Goal: Information Seeking & Learning: Learn about a topic

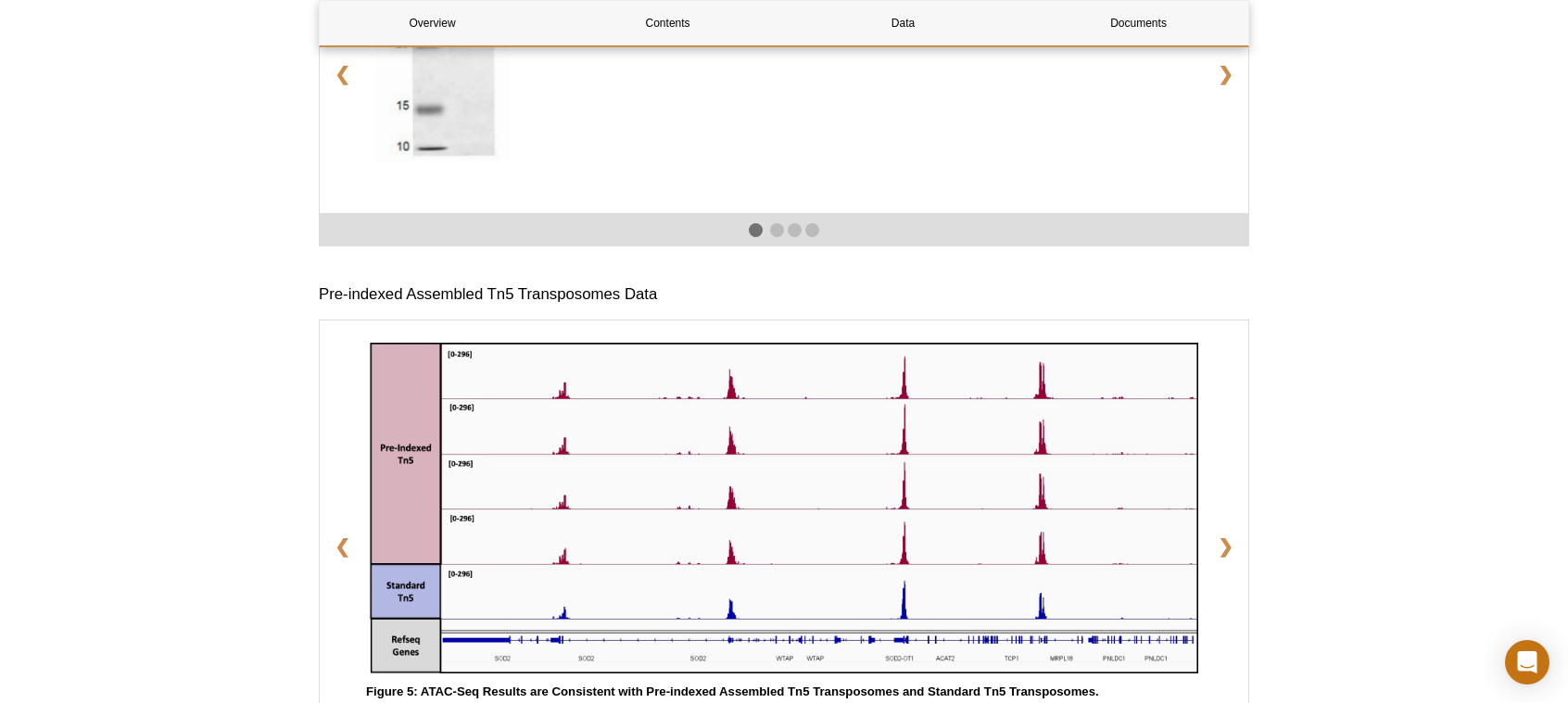
scroll to position [2289, 0]
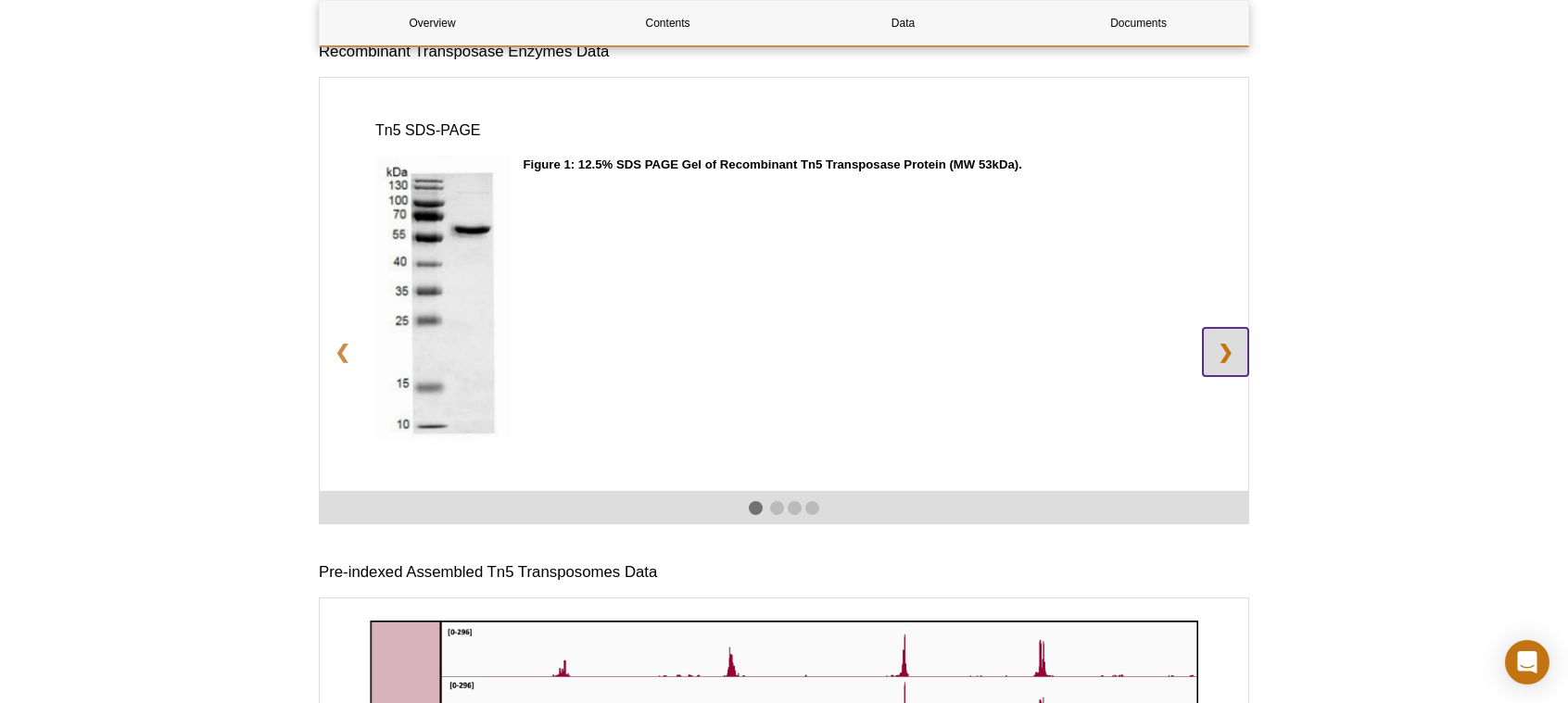
click at [1225, 349] on link "❯" at bounding box center [1225, 352] width 45 height 48
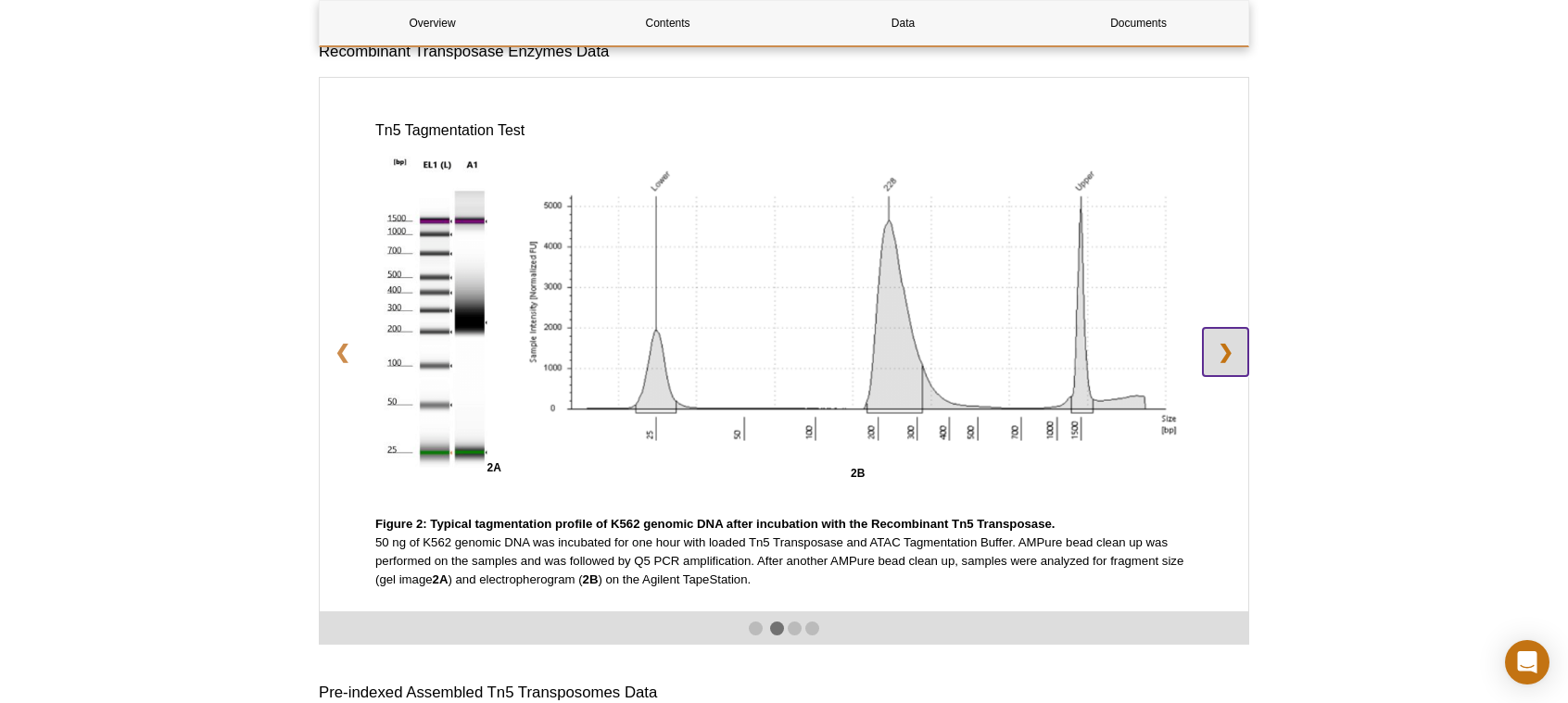
click at [1224, 349] on link "❯" at bounding box center [1225, 352] width 45 height 48
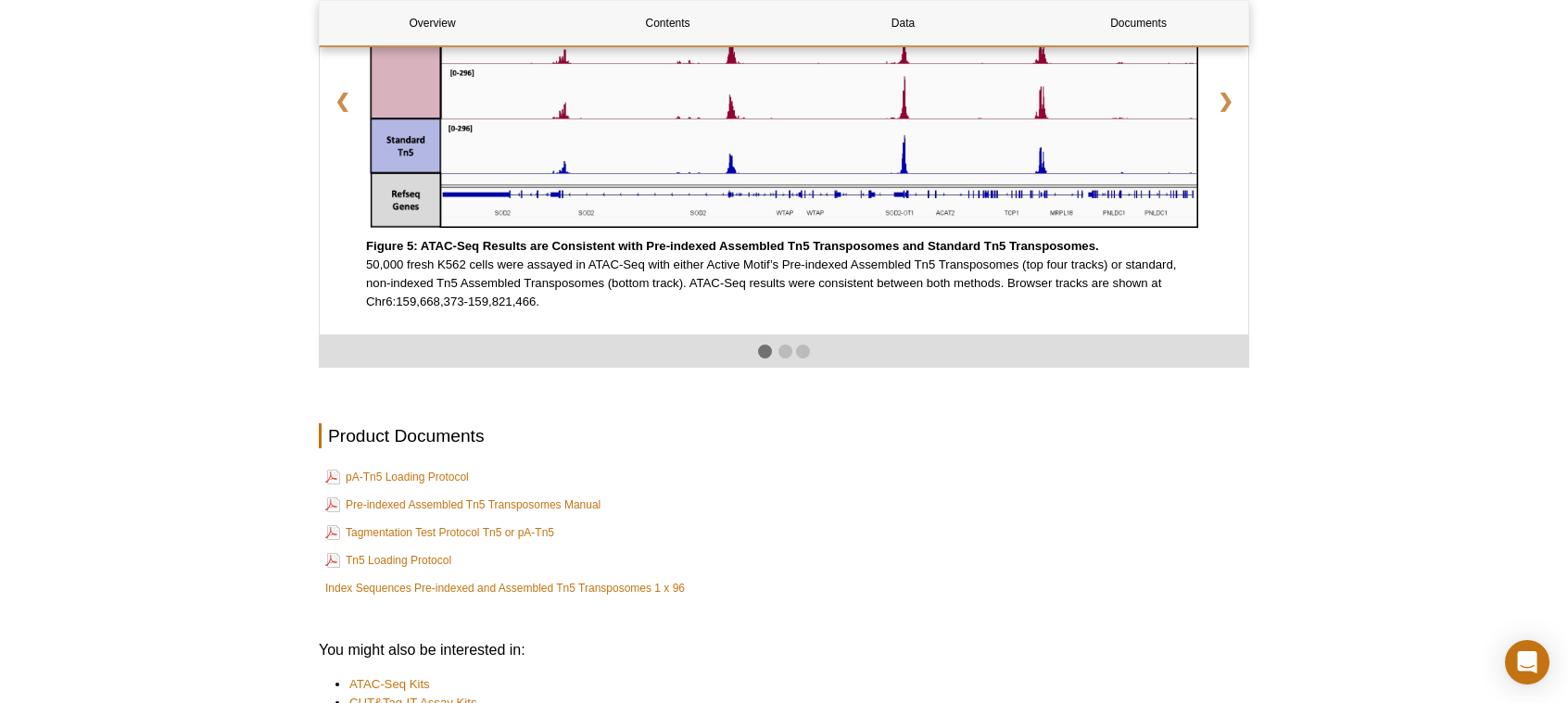
scroll to position [3216, 0]
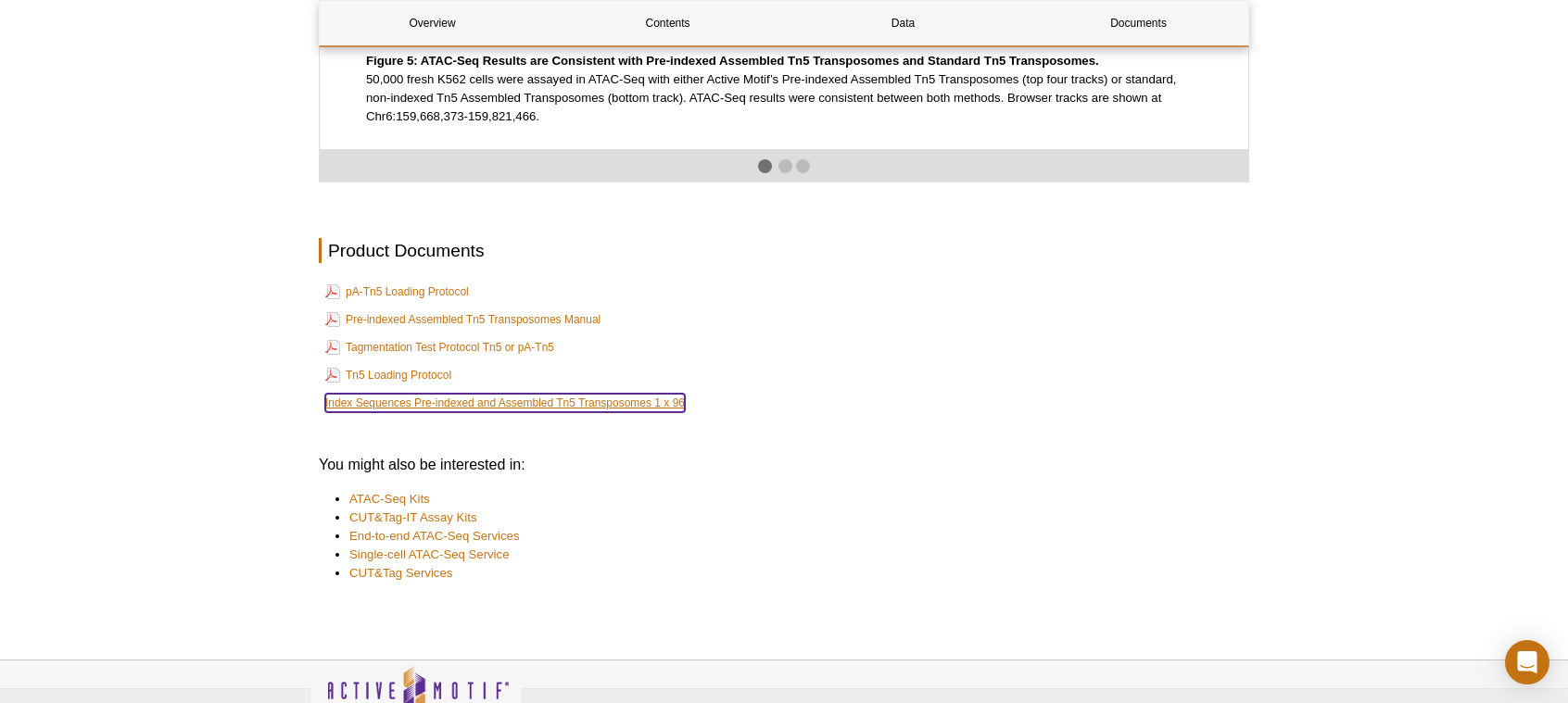
click at [605, 413] on link "Index Sequences Pre-indexed and Assembled Tn5 Transposomes 1 x 96" at bounding box center [504, 402] width 360 height 18
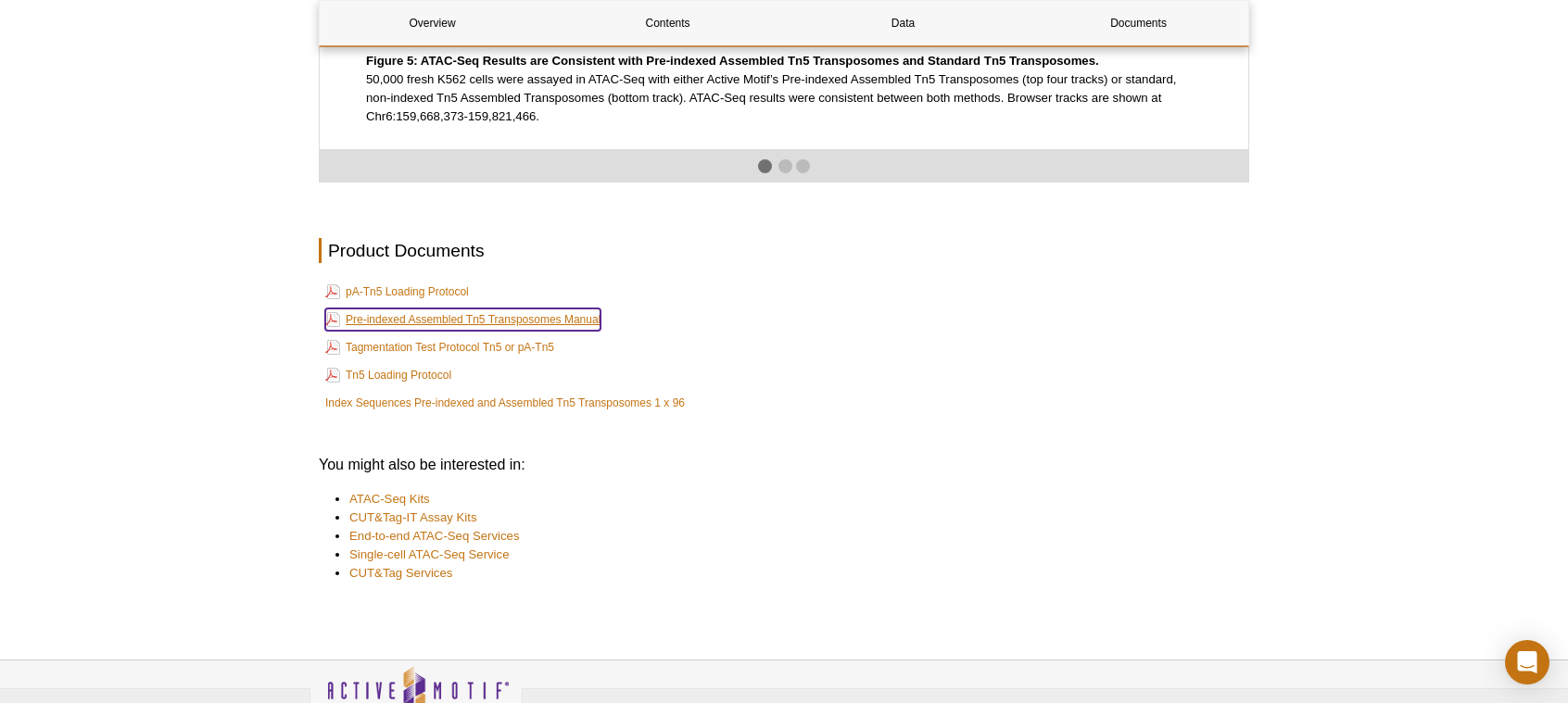
click at [495, 326] on link "Pre-indexed Assembled Tn5 Transposomes Manual" at bounding box center [462, 319] width 275 height 22
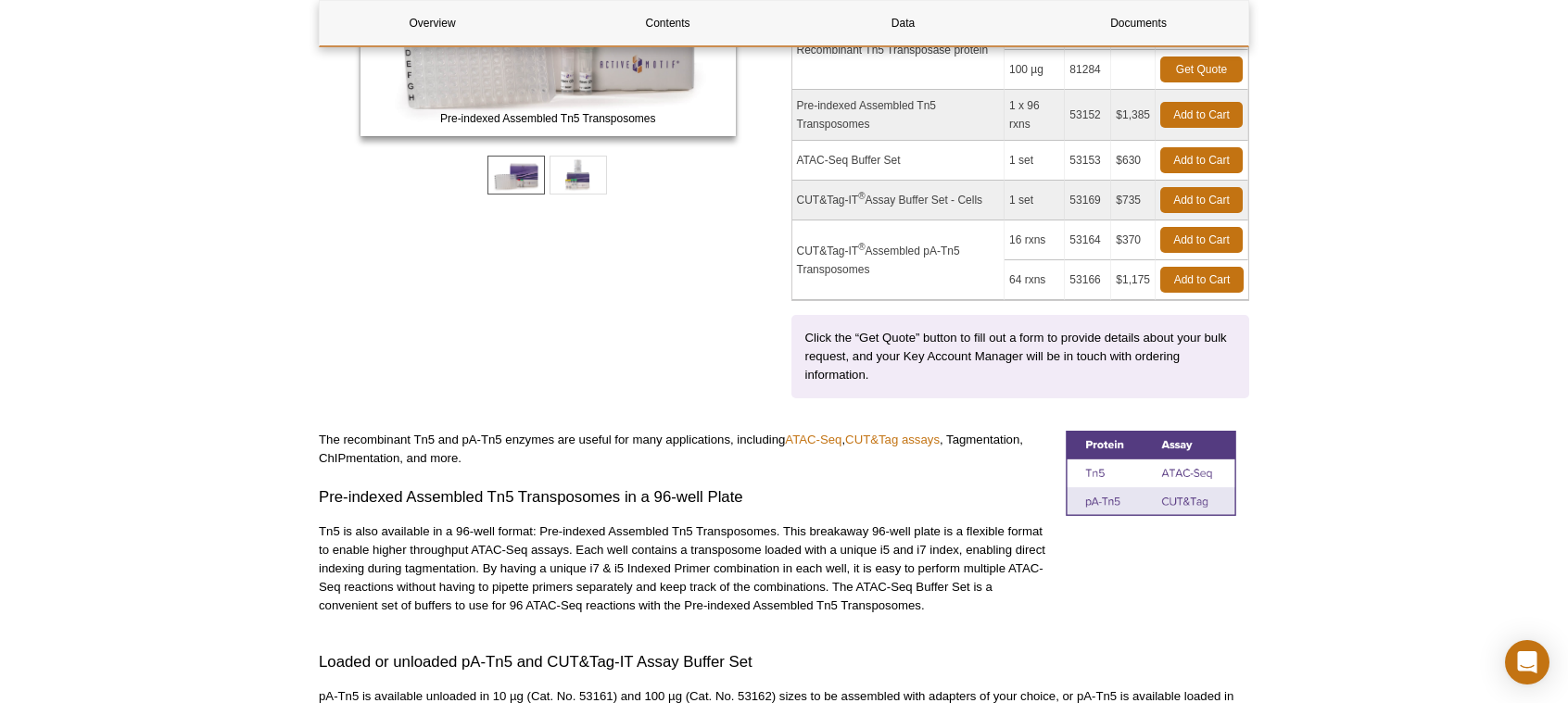
scroll to position [250, 0]
